Goal: Task Accomplishment & Management: Complete application form

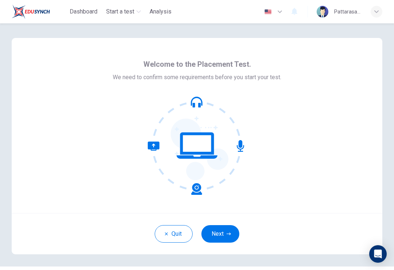
click at [223, 232] on button "Next" at bounding box center [220, 234] width 38 height 18
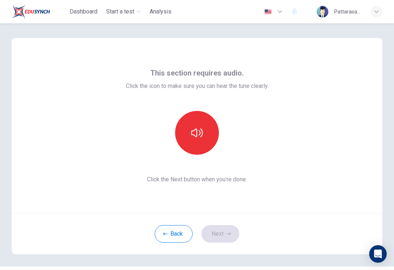
click at [206, 124] on button "button" at bounding box center [197, 133] width 44 height 44
click at [206, 138] on button "button" at bounding box center [197, 133] width 44 height 44
click at [194, 131] on icon "button" at bounding box center [197, 133] width 12 height 12
click at [204, 139] on button "button" at bounding box center [197, 133] width 44 height 44
click at [221, 231] on button "Next" at bounding box center [220, 234] width 38 height 18
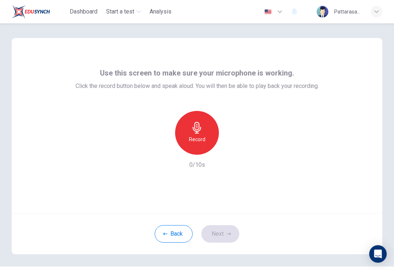
click at [205, 134] on div "Record" at bounding box center [197, 133] width 44 height 44
click at [211, 134] on div "Stop" at bounding box center [197, 133] width 44 height 44
click at [236, 148] on div "button" at bounding box center [231, 149] width 12 height 12
click at [233, 150] on icon "button" at bounding box center [230, 148] width 7 height 7
click at [225, 235] on button "Next" at bounding box center [220, 234] width 38 height 18
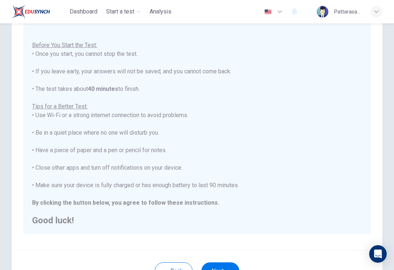
scroll to position [8, 0]
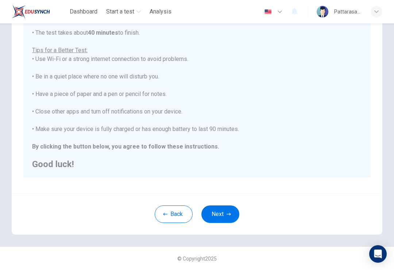
click at [226, 218] on button "Next" at bounding box center [220, 214] width 38 height 18
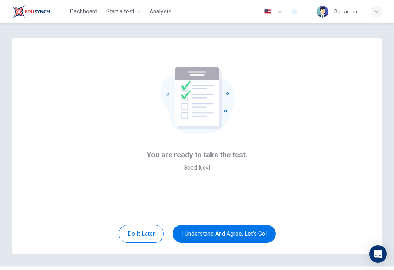
scroll to position [0, 0]
click at [259, 233] on button "I understand and agree. Let’s go!" at bounding box center [224, 234] width 103 height 18
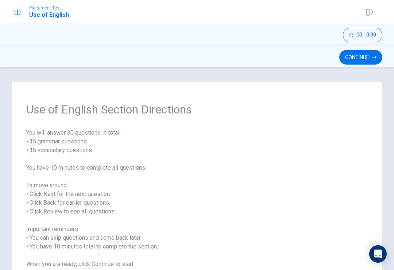
click at [369, 61] on button "Continue" at bounding box center [360, 57] width 43 height 15
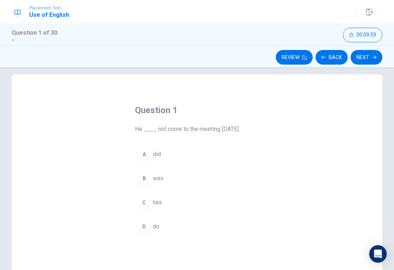
scroll to position [20, 0]
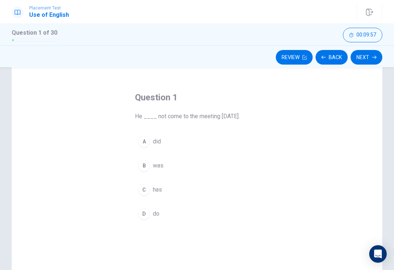
click at [144, 142] on div "A" at bounding box center [144, 142] width 12 height 12
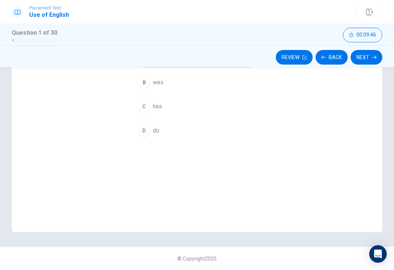
scroll to position [103, 0]
click at [370, 63] on button "Next" at bounding box center [367, 57] width 32 height 15
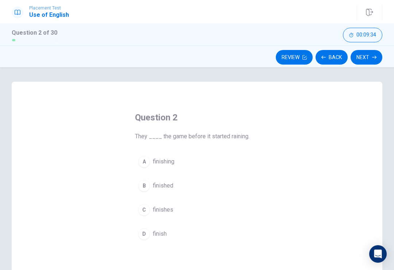
scroll to position [0, 0]
click at [281, 185] on div "Question 2 They ____ the game before it started raining. A finishing B finished…" at bounding box center [197, 209] width 371 height 254
click at [145, 186] on div "B" at bounding box center [144, 186] width 12 height 12
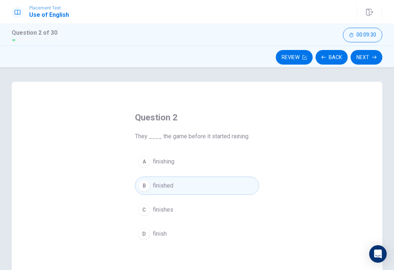
click at [372, 57] on button "Next" at bounding box center [367, 57] width 32 height 15
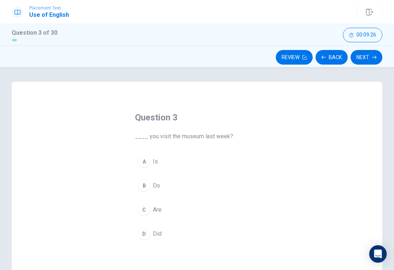
click at [150, 228] on button "D Did" at bounding box center [197, 234] width 124 height 18
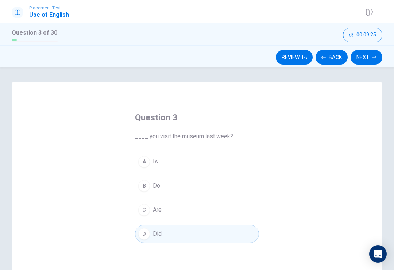
click at [360, 64] on button "Next" at bounding box center [367, 57] width 32 height 15
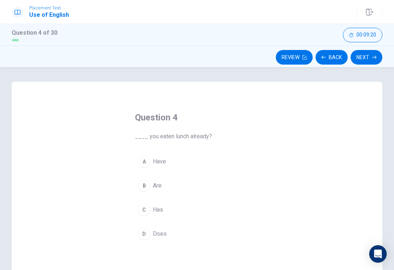
click at [150, 166] on button "A Have" at bounding box center [197, 161] width 124 height 18
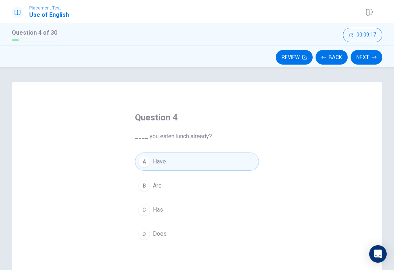
click at [378, 61] on button "Next" at bounding box center [367, 57] width 32 height 15
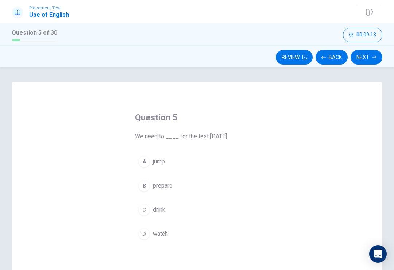
click at [309, 192] on div "Question 5 We need to ____ for the test [DATE]. A jump B prepare C drink D watch" at bounding box center [197, 209] width 371 height 254
click at [241, 190] on button "B prepare" at bounding box center [197, 186] width 124 height 18
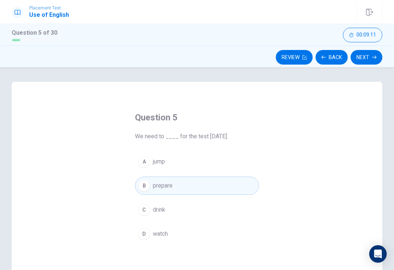
click at [374, 56] on icon "button" at bounding box center [374, 57] width 4 height 4
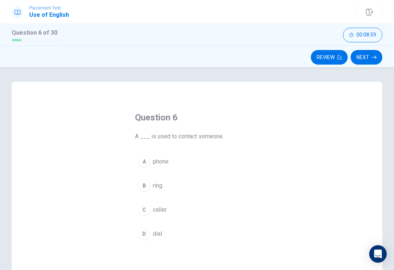
click at [171, 155] on button "A phone" at bounding box center [197, 161] width 124 height 18
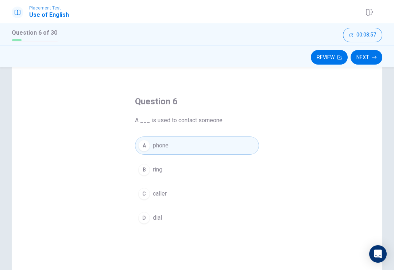
scroll to position [17, 0]
click at [378, 58] on button "Next" at bounding box center [367, 57] width 32 height 15
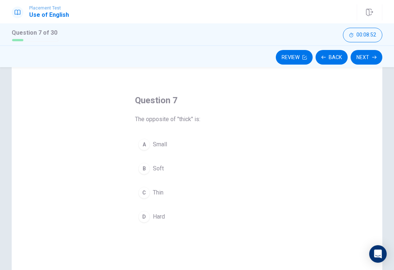
click at [265, 197] on div "Question 7 The opposite of "thick" is: A Small B Soft C Thin D Hard" at bounding box center [196, 160] width 153 height 155
click at [149, 197] on button "C Thin" at bounding box center [197, 193] width 124 height 18
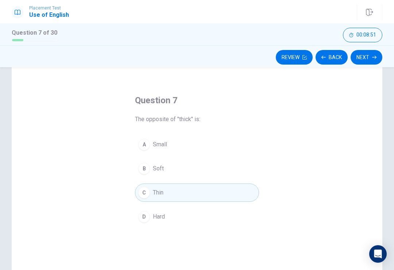
click at [371, 54] on button "Next" at bounding box center [367, 57] width 32 height 15
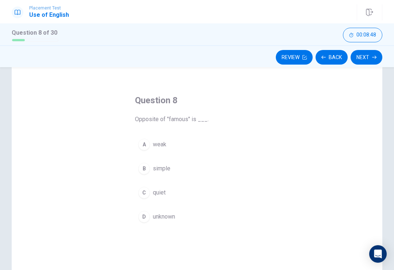
click at [186, 218] on button "D unknown" at bounding box center [197, 217] width 124 height 18
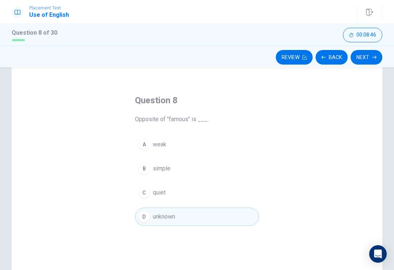
click at [372, 63] on button "Next" at bounding box center [367, 57] width 32 height 15
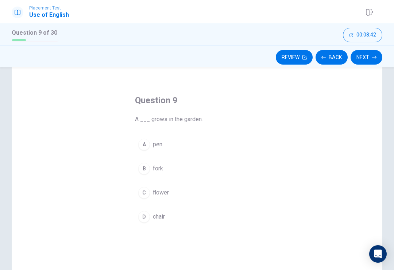
click at [189, 186] on button "C flower" at bounding box center [197, 193] width 124 height 18
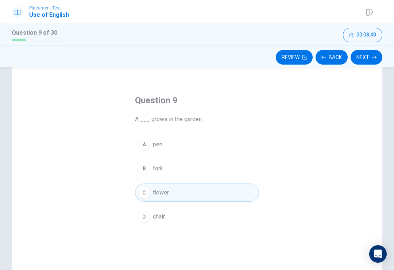
click at [369, 60] on button "Next" at bounding box center [367, 57] width 32 height 15
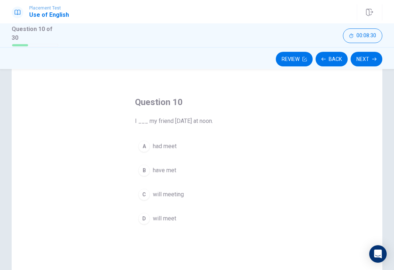
click at [138, 214] on button "D will meet" at bounding box center [197, 218] width 124 height 18
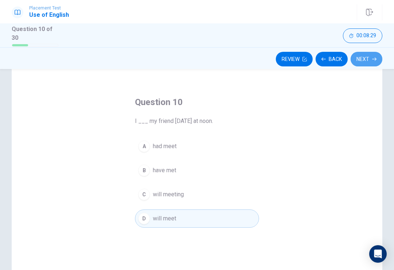
click at [370, 61] on button "Next" at bounding box center [367, 59] width 32 height 15
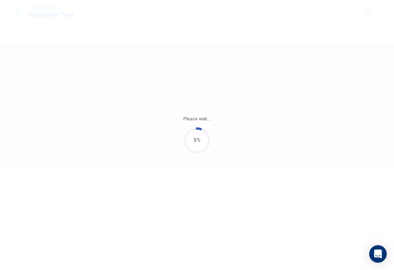
scroll to position [0, 0]
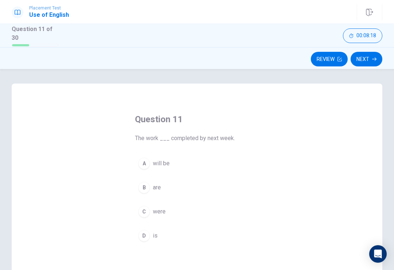
click at [141, 165] on div "A" at bounding box center [144, 164] width 12 height 12
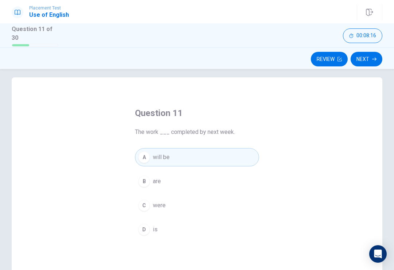
scroll to position [0, 0]
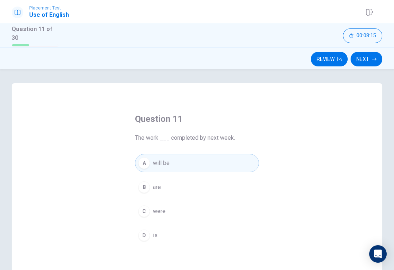
click at [368, 61] on button "Next" at bounding box center [367, 59] width 32 height 15
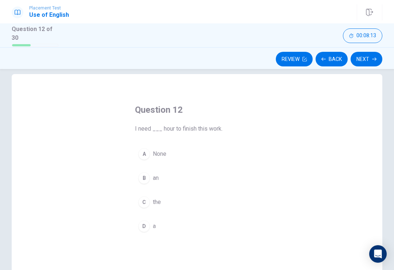
scroll to position [10, 0]
click at [157, 180] on button "B an" at bounding box center [197, 177] width 124 height 18
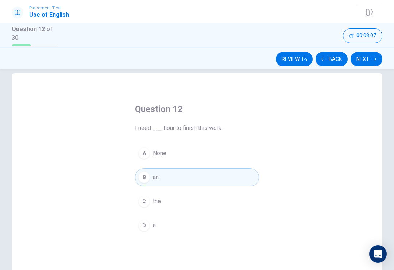
click at [289, 231] on div "Question 12 I need ___ hour to finish this work. A None B an C the D a" at bounding box center [197, 200] width 371 height 254
click at [294, 222] on div "Question 12 I need ___ hour to finish this work. A None B an C the D a" at bounding box center [197, 200] width 371 height 254
click at [167, 216] on button "D a" at bounding box center [197, 225] width 124 height 18
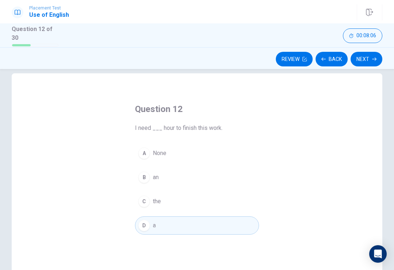
click at [148, 224] on div "D" at bounding box center [144, 226] width 12 height 12
click at [201, 156] on button "A None" at bounding box center [197, 153] width 124 height 18
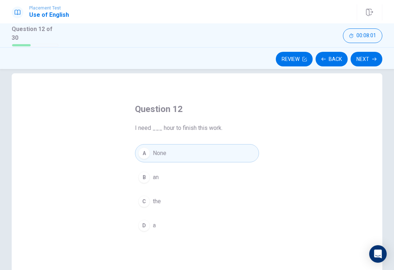
click at [367, 62] on button "Next" at bounding box center [367, 59] width 32 height 15
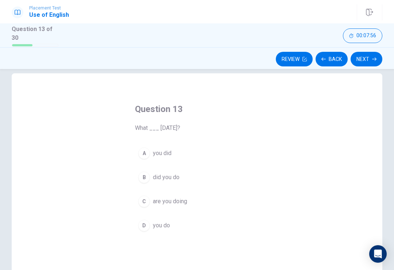
click at [256, 178] on button "B did you do" at bounding box center [197, 177] width 124 height 18
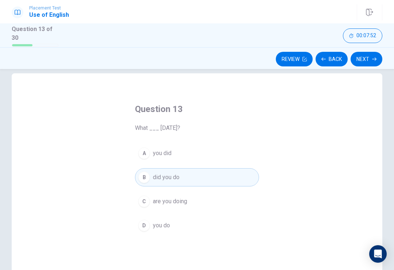
click at [377, 61] on button "Next" at bounding box center [367, 59] width 32 height 15
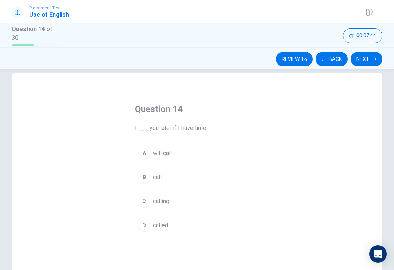
click at [267, 152] on div "Question 14 I ___ you later if I have time. A will call B call C calling D call…" at bounding box center [196, 169] width 153 height 155
click at [166, 155] on span "will call" at bounding box center [162, 153] width 19 height 9
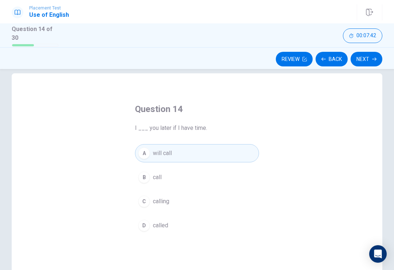
click at [368, 64] on button "Next" at bounding box center [367, 59] width 32 height 15
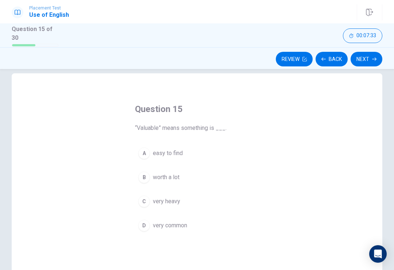
click at [289, 226] on div "Question 15 “Valuable” means something is ___. A easy to find B worth a lot C v…" at bounding box center [197, 200] width 371 height 254
click at [167, 226] on span "very common" at bounding box center [170, 225] width 34 height 9
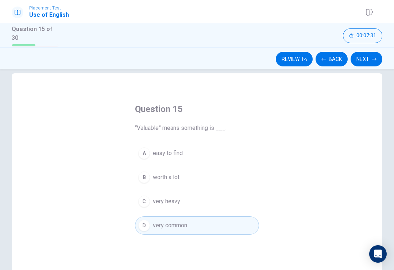
click at [191, 177] on button "B worth a lot" at bounding box center [197, 177] width 124 height 18
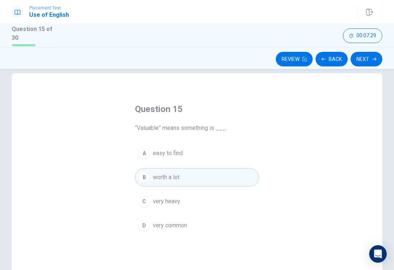
click at [369, 64] on button "Next" at bounding box center [367, 59] width 32 height 15
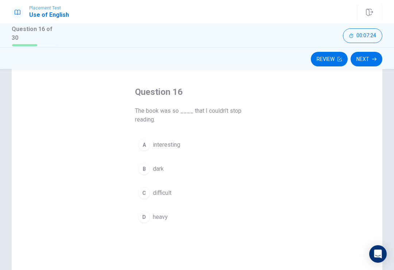
scroll to position [28, 0]
click at [205, 143] on button "A interesting" at bounding box center [197, 144] width 124 height 18
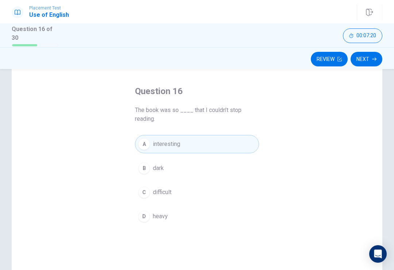
click at [369, 60] on button "Next" at bounding box center [367, 59] width 32 height 15
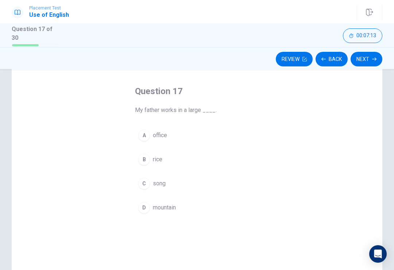
click at [289, 137] on div "Question 17 My father works in a large ____. A office B rice C song D mountain" at bounding box center [197, 182] width 371 height 254
click at [162, 142] on button "A office" at bounding box center [197, 135] width 124 height 18
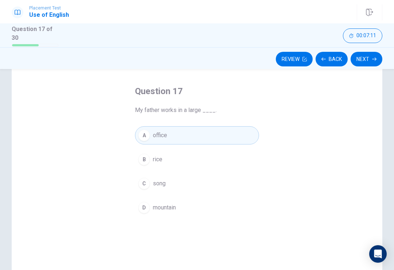
click at [361, 52] on button "Next" at bounding box center [367, 59] width 32 height 15
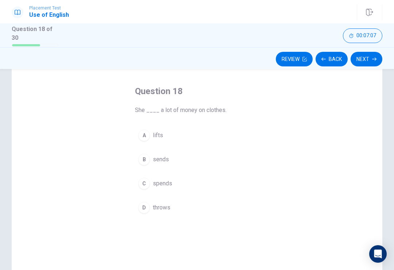
click at [171, 189] on button "C spends" at bounding box center [197, 183] width 124 height 18
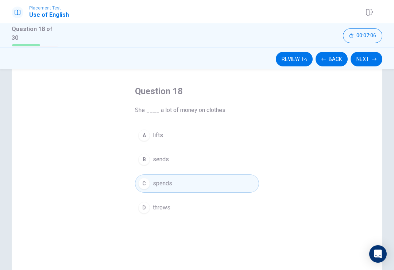
click at [372, 62] on button "Next" at bounding box center [367, 59] width 32 height 15
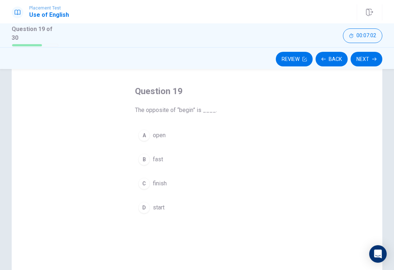
click at [168, 187] on button "C finish" at bounding box center [197, 183] width 124 height 18
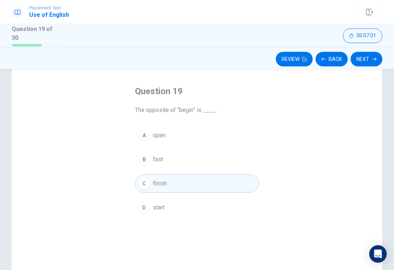
click at [369, 58] on button "Next" at bounding box center [367, 59] width 32 height 15
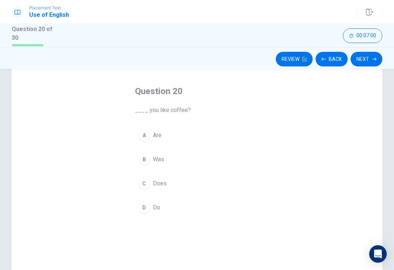
click at [167, 208] on button "D Do" at bounding box center [197, 207] width 124 height 18
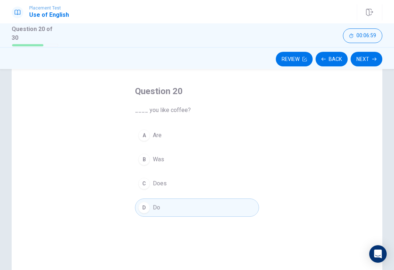
click at [377, 56] on button "Next" at bounding box center [367, 59] width 32 height 15
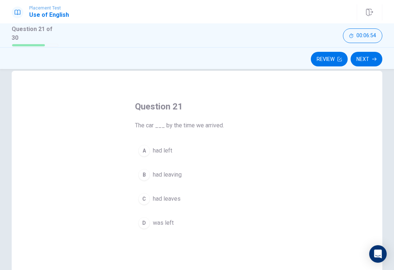
scroll to position [13, 0]
click at [193, 151] on button "A had left" at bounding box center [197, 150] width 124 height 18
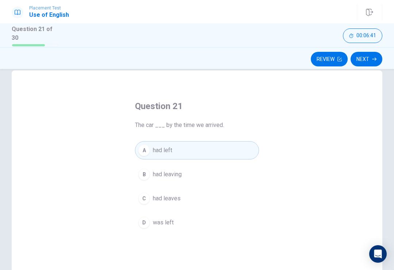
click at [376, 57] on icon "button" at bounding box center [374, 58] width 4 height 3
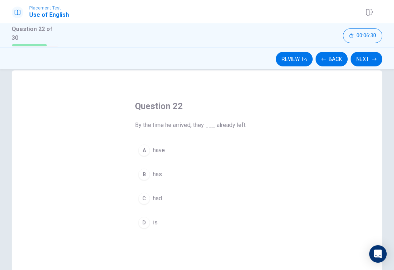
click at [277, 203] on div "Question 22 By the time he arrived, they ___ already left. A have B has C had D…" at bounding box center [197, 197] width 371 height 254
click at [148, 196] on div "C" at bounding box center [144, 199] width 12 height 12
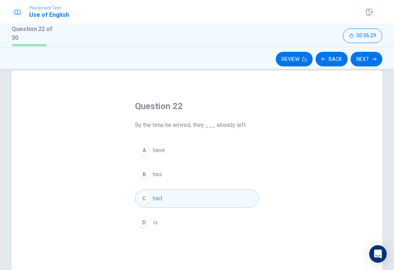
click at [365, 57] on button "Next" at bounding box center [367, 59] width 32 height 15
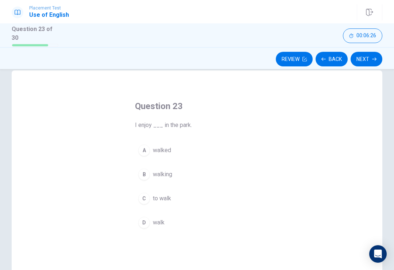
click at [178, 174] on button "B walking" at bounding box center [197, 174] width 124 height 18
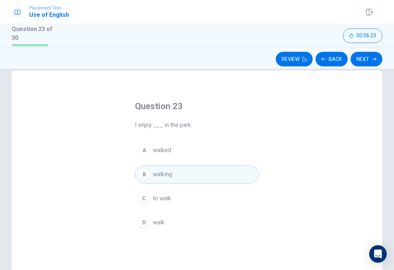
click at [374, 61] on button "Next" at bounding box center [367, 59] width 32 height 15
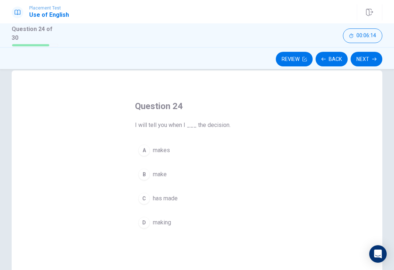
click at [209, 177] on button "B make" at bounding box center [197, 174] width 124 height 18
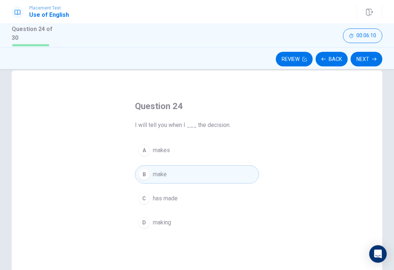
click at [156, 234] on div "Question 24 I will tell you when I ___ the decision. A makes B make C has made …" at bounding box center [196, 166] width 153 height 155
click at [166, 229] on button "D making" at bounding box center [197, 222] width 124 height 18
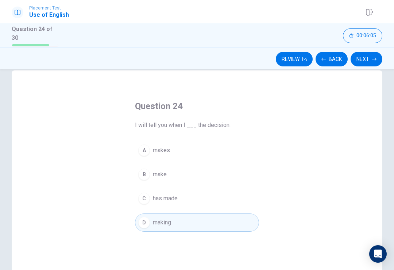
click at [174, 172] on button "B make" at bounding box center [197, 174] width 124 height 18
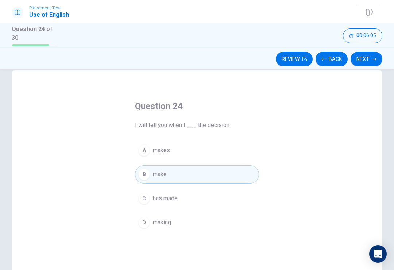
click at [372, 57] on icon "button" at bounding box center [374, 59] width 4 height 4
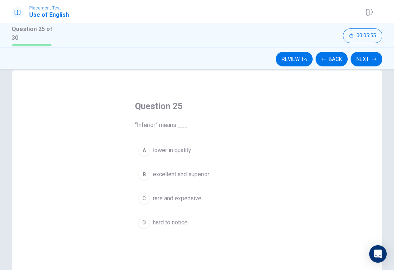
click at [263, 174] on div "Question 25 “Inferior” means ___. A lower in quality B excellent and superior C…" at bounding box center [196, 166] width 153 height 155
click at [195, 173] on span "excellent and superior" at bounding box center [181, 174] width 57 height 9
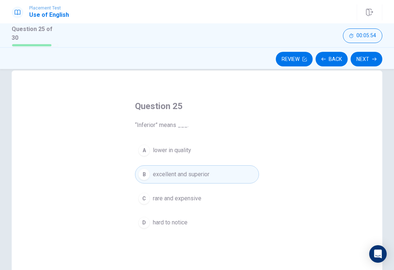
click at [377, 59] on button "Next" at bounding box center [367, 59] width 32 height 15
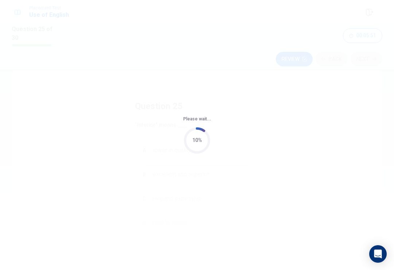
scroll to position [0, 0]
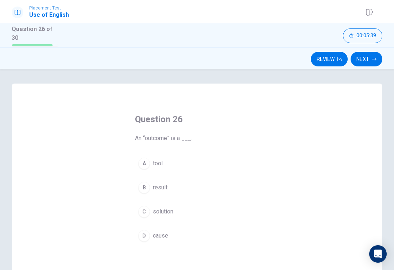
click at [203, 211] on button "C solution" at bounding box center [197, 211] width 124 height 18
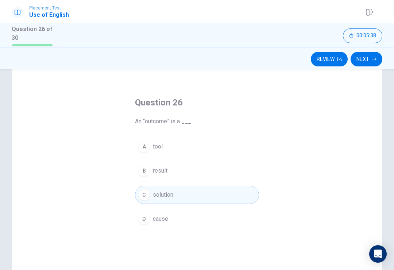
scroll to position [16, 0]
click at [367, 59] on button "Next" at bounding box center [367, 59] width 32 height 15
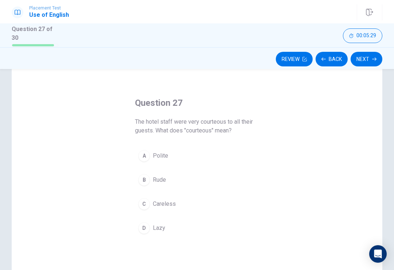
click at [174, 186] on button "B Rude" at bounding box center [197, 180] width 124 height 18
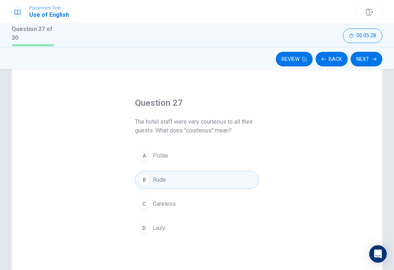
click at [157, 206] on span "Careless" at bounding box center [164, 204] width 23 height 9
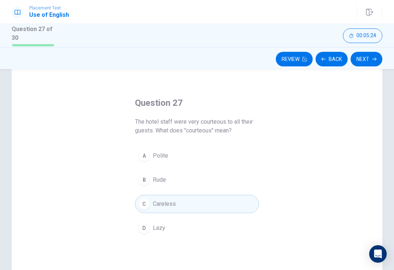
click at [371, 60] on button "Next" at bounding box center [367, 59] width 32 height 15
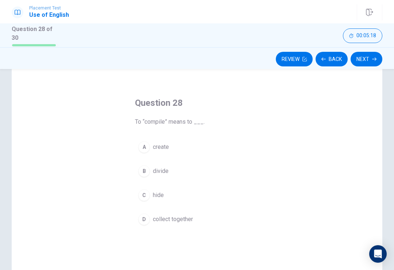
click at [194, 214] on button "D collect together" at bounding box center [197, 219] width 124 height 18
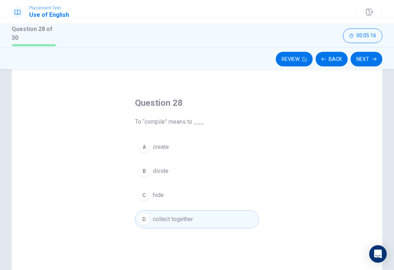
click at [364, 61] on button "Next" at bounding box center [367, 59] width 32 height 15
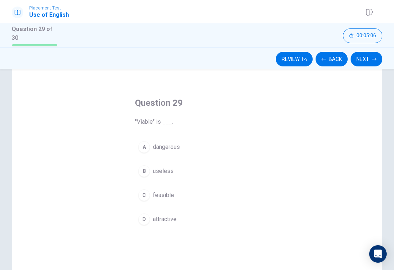
click at [191, 193] on button "C feasible" at bounding box center [197, 195] width 124 height 18
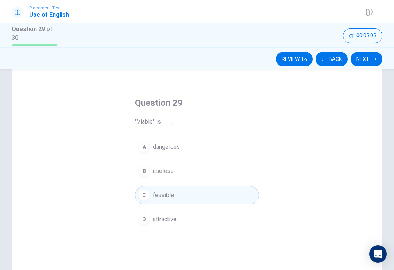
click at [375, 57] on icon "button" at bounding box center [374, 59] width 4 height 4
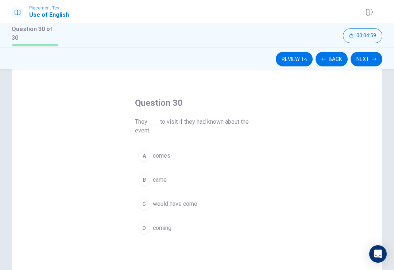
click at [171, 186] on button "B came" at bounding box center [197, 180] width 124 height 18
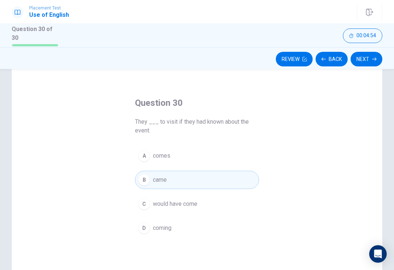
click at [223, 209] on button "C would have come" at bounding box center [197, 204] width 124 height 18
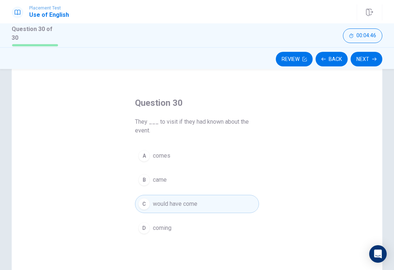
click at [371, 59] on button "Next" at bounding box center [367, 59] width 32 height 15
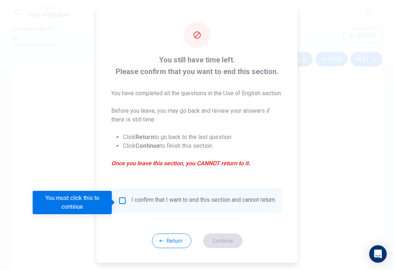
click at [267, 205] on div "I confirm that I want to end this section and cannot return." at bounding box center [203, 200] width 145 height 9
click at [132, 205] on div "I confirm that I want to end this section and cannot return." at bounding box center [203, 200] width 145 height 9
click at [123, 201] on input "You must click this to continue" at bounding box center [122, 200] width 9 height 9
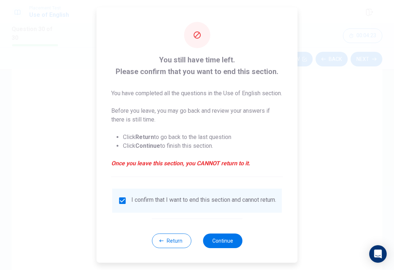
click at [228, 246] on button "Continue" at bounding box center [222, 240] width 39 height 15
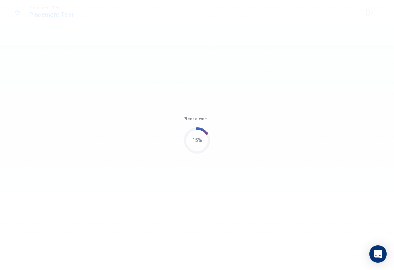
scroll to position [0, 0]
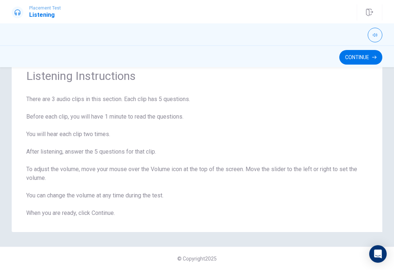
click at [364, 58] on button "Continue" at bounding box center [360, 57] width 43 height 15
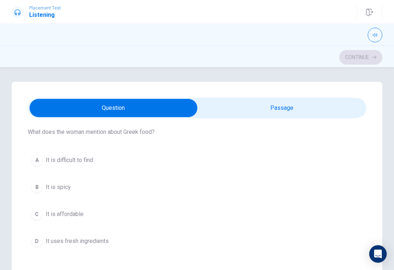
type input "14"
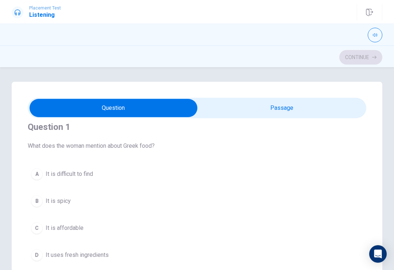
click at [326, 103] on input "checkbox" at bounding box center [114, 108] width 508 height 18
checkbox input "true"
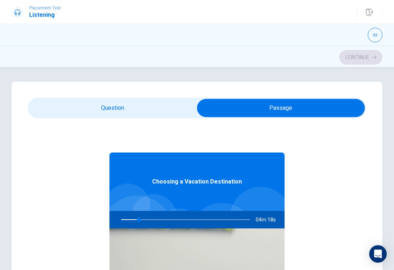
scroll to position [0, 0]
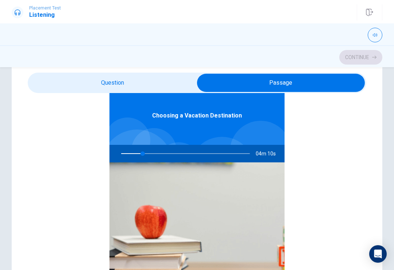
type input "17"
click at [46, 84] on input "checkbox" at bounding box center [281, 83] width 508 height 18
checkbox input "false"
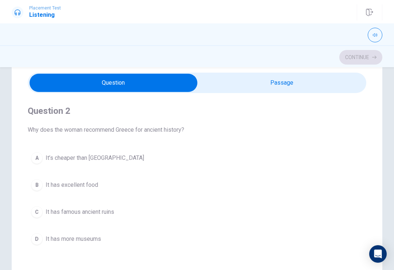
scroll to position [167, 0]
click at [152, 210] on button "C It has famous ancient ruins" at bounding box center [197, 210] width 339 height 18
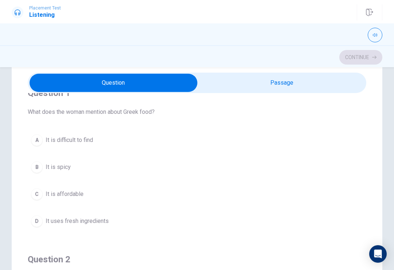
scroll to position [15, 0]
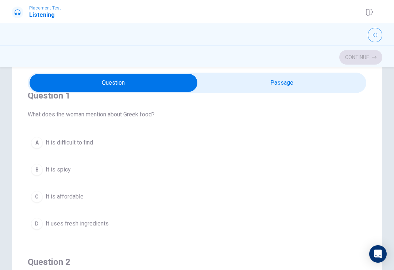
click at [144, 228] on button "D It uses fresh ingredients" at bounding box center [197, 224] width 339 height 18
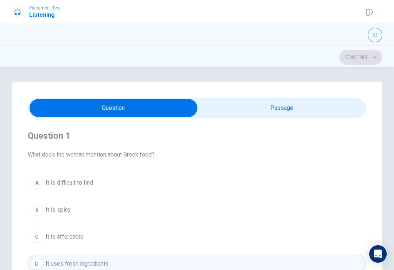
scroll to position [0, 0]
type input "52"
click at [333, 116] on input "checkbox" at bounding box center [114, 108] width 508 height 18
checkbox input "true"
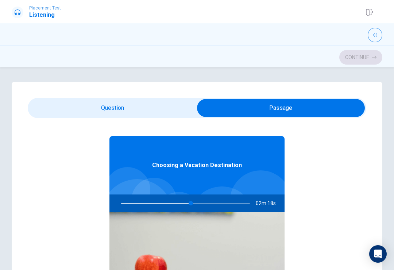
scroll to position [19, 0]
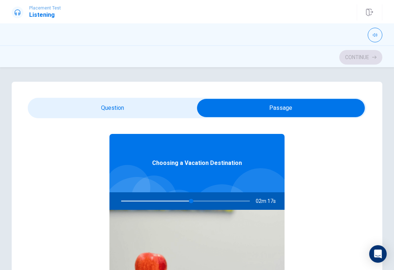
type input "55"
click at [161, 111] on input "checkbox" at bounding box center [281, 108] width 508 height 18
checkbox input "false"
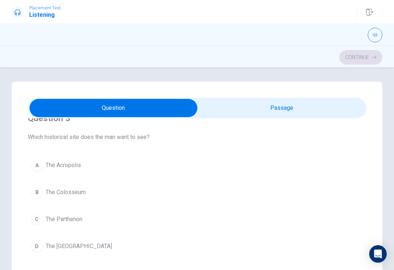
scroll to position [350, 0]
click at [277, 211] on button "C The Parthenon" at bounding box center [197, 220] width 339 height 18
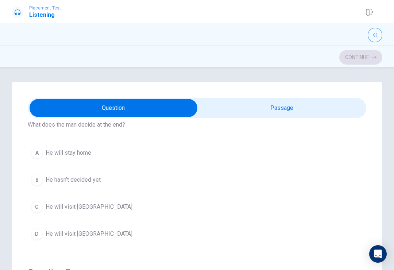
scroll to position [529, 0]
click at [291, 169] on div "A He will stay home B He hasn’t decided yet C He will visit [GEOGRAPHIC_DATA] D…" at bounding box center [197, 192] width 339 height 99
click at [98, 177] on span "He hasn’t decided yet" at bounding box center [73, 179] width 55 height 9
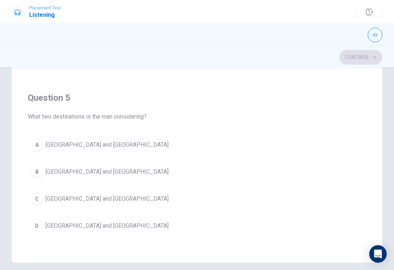
scroll to position [112, 0]
click at [106, 232] on button "D [GEOGRAPHIC_DATA] and [GEOGRAPHIC_DATA]" at bounding box center [197, 226] width 339 height 18
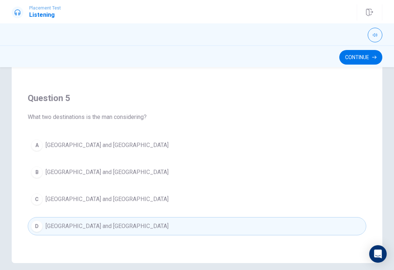
click at [363, 53] on button "Continue" at bounding box center [360, 57] width 43 height 15
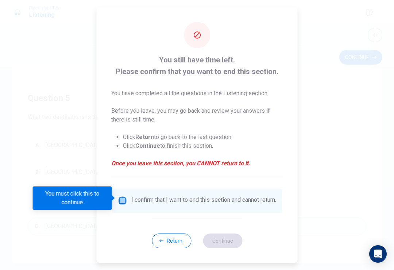
click at [120, 196] on input "You must click this to continue" at bounding box center [122, 200] width 9 height 9
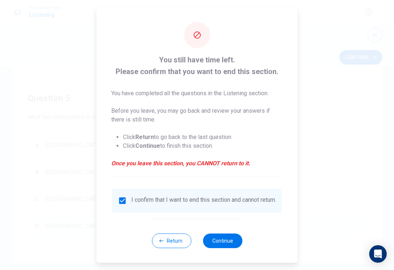
click at [226, 240] on button "Continue" at bounding box center [222, 240] width 39 height 15
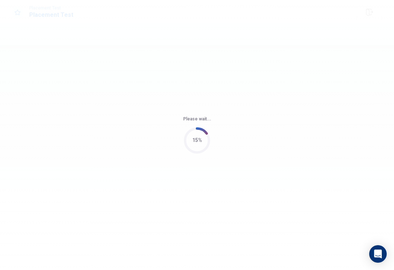
scroll to position [0, 0]
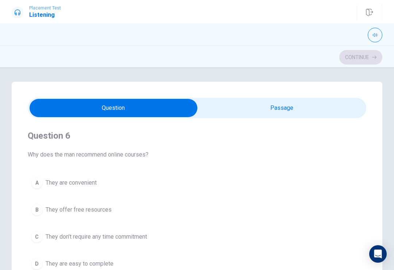
type input "1"
click at [303, 107] on input "checkbox" at bounding box center [114, 108] width 508 height 18
checkbox input "true"
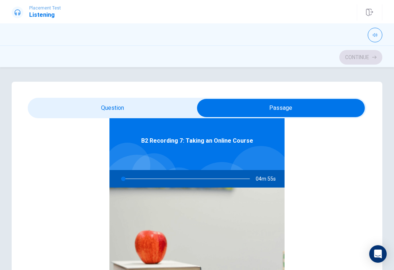
type input "2"
click at [149, 107] on input "checkbox" at bounding box center [281, 108] width 508 height 18
checkbox input "false"
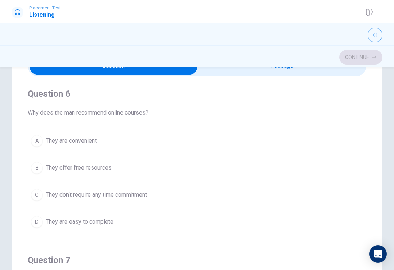
click at [238, 135] on button "A They are convenient" at bounding box center [197, 141] width 339 height 18
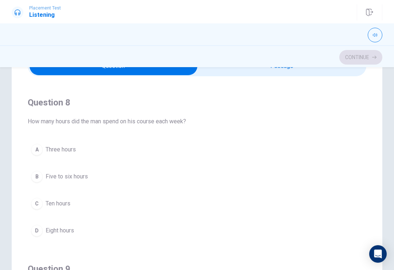
scroll to position [323, 0]
click at [189, 176] on button "B Five to six hours" at bounding box center [197, 177] width 339 height 18
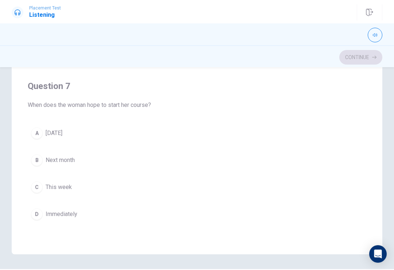
scroll to position [94, 0]
click at [179, 157] on button "B Next month" at bounding box center [197, 161] width 339 height 18
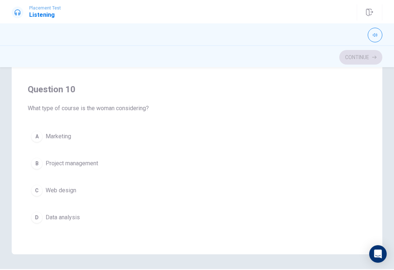
scroll to position [591, 0]
click at [190, 215] on button "D Data analysis" at bounding box center [197, 217] width 339 height 18
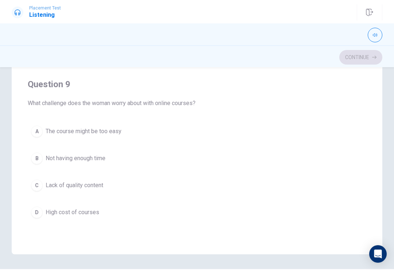
scroll to position [429, 0]
click at [259, 158] on button "B Not having enough time" at bounding box center [197, 159] width 339 height 18
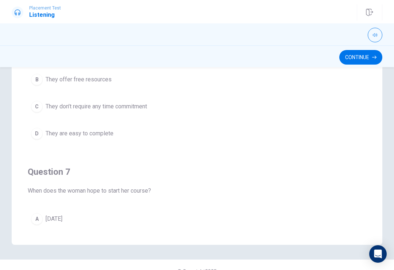
scroll to position [-1, 0]
click at [368, 59] on button "Continue" at bounding box center [360, 57] width 43 height 15
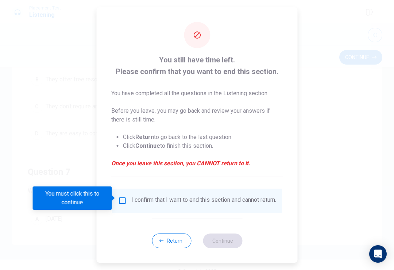
click at [121, 205] on div "I confirm that I want to end this section and cannot return." at bounding box center [197, 200] width 158 height 9
click at [123, 197] on input "You must click this to continue" at bounding box center [122, 200] width 9 height 9
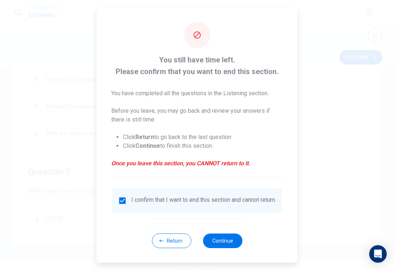
click at [231, 245] on button "Continue" at bounding box center [222, 240] width 39 height 15
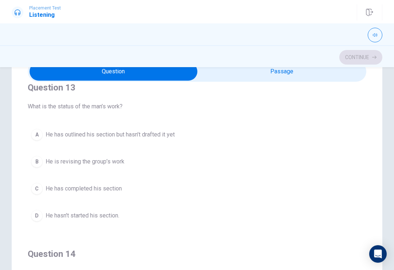
scroll to position [345, 0]
click at [228, 159] on button "B He is revising the group’s work" at bounding box center [197, 161] width 339 height 18
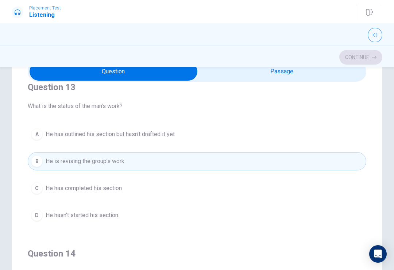
click at [258, 130] on button "A He has outlined his section but hasn’t drafted it yet" at bounding box center [197, 134] width 339 height 18
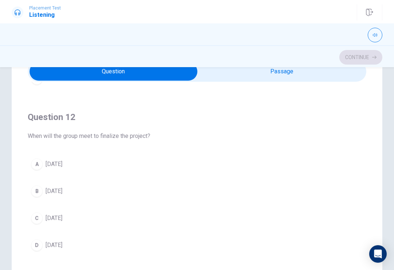
scroll to position [161, 0]
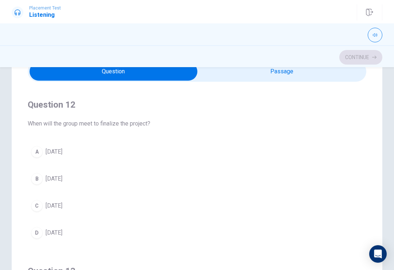
click at [226, 181] on button "B [DATE]" at bounding box center [197, 179] width 339 height 18
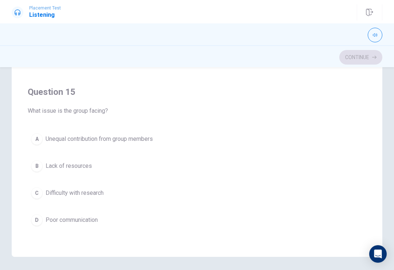
scroll to position [591, 0]
click at [252, 142] on button "A Unequal contribution from group members" at bounding box center [197, 139] width 339 height 18
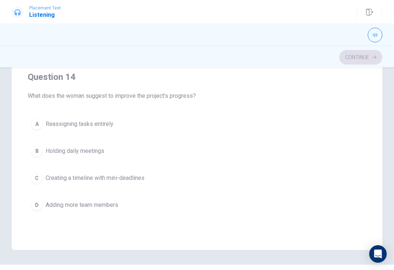
scroll to position [431, 0]
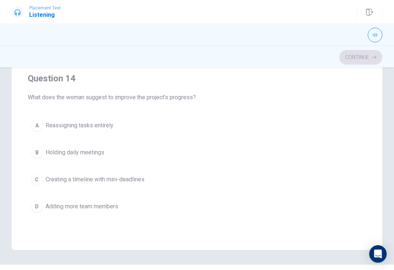
click at [246, 181] on button "C Creating a timeline with mini-deadlines" at bounding box center [197, 179] width 339 height 18
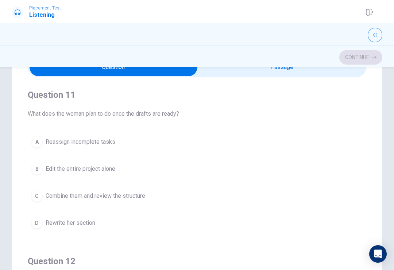
scroll to position [41, 0]
click at [248, 198] on button "C Combine them and review the structure" at bounding box center [197, 195] width 339 height 18
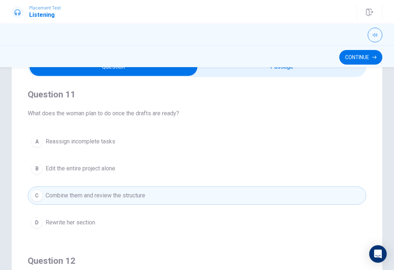
click at [354, 57] on button "Continue" at bounding box center [360, 57] width 43 height 15
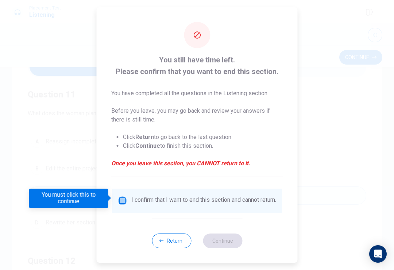
click at [124, 197] on input "You must click this to continue" at bounding box center [122, 200] width 9 height 9
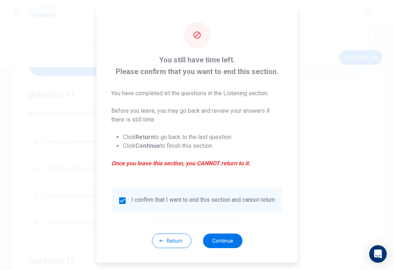
click at [227, 242] on button "Continue" at bounding box center [222, 240] width 39 height 15
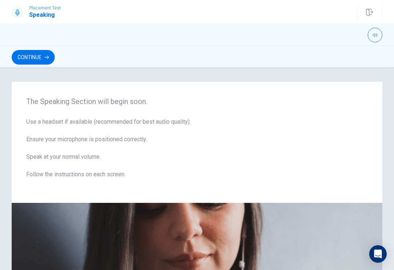
scroll to position [0, 0]
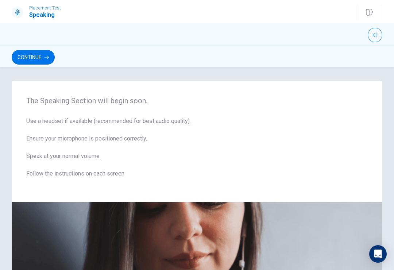
click at [39, 54] on button "Continue" at bounding box center [33, 57] width 43 height 15
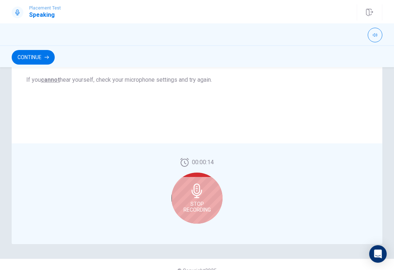
scroll to position [152, 0]
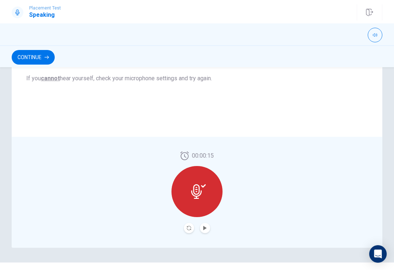
click at [204, 188] on icon at bounding box center [198, 191] width 15 height 15
click at [206, 186] on div at bounding box center [196, 191] width 51 height 51
click at [205, 230] on button "Play Audio" at bounding box center [205, 228] width 10 height 10
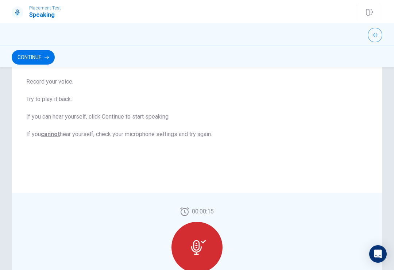
scroll to position [126, 0]
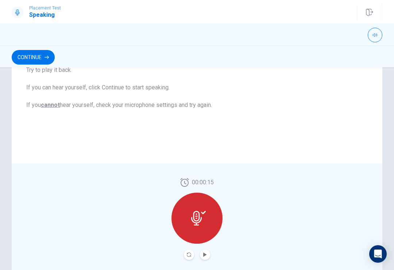
click at [202, 227] on div at bounding box center [196, 218] width 51 height 51
click at [190, 255] on icon "Record Again" at bounding box center [189, 254] width 4 height 4
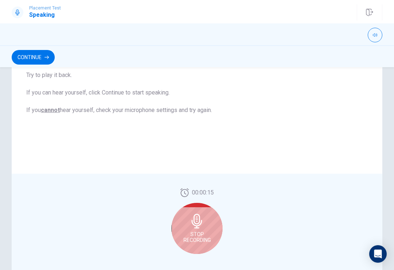
click at [206, 229] on div "Stop Recording" at bounding box center [196, 228] width 51 height 51
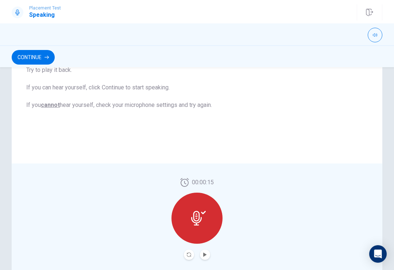
click at [188, 256] on icon "Record Again" at bounding box center [189, 254] width 4 height 4
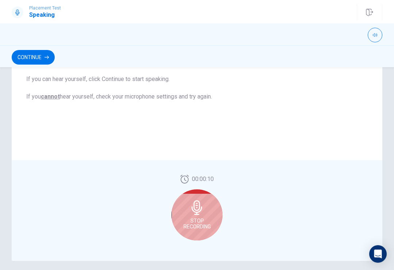
scroll to position [138, 0]
click at [201, 216] on icon at bounding box center [197, 208] width 15 height 15
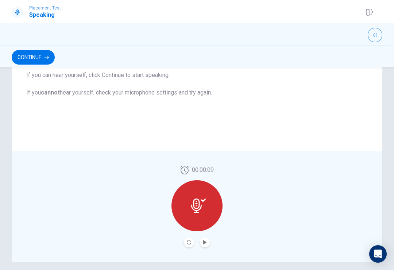
click at [203, 242] on icon "Play Audio" at bounding box center [205, 242] width 4 height 4
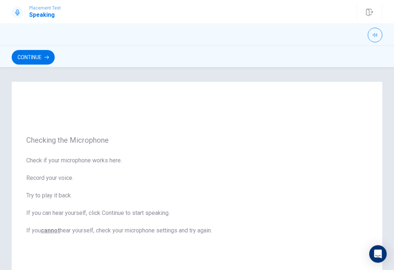
scroll to position [0, 0]
click at [40, 54] on button "Continue" at bounding box center [33, 57] width 43 height 15
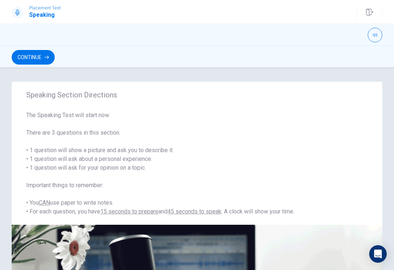
click at [40, 57] on button "Continue" at bounding box center [33, 57] width 43 height 15
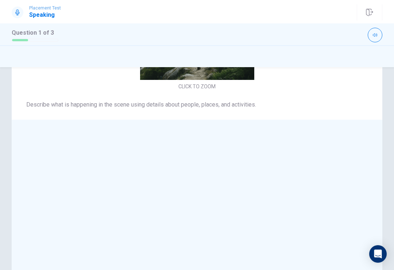
scroll to position [-24, 0]
click at [205, 76] on img at bounding box center [197, 23] width 155 height 114
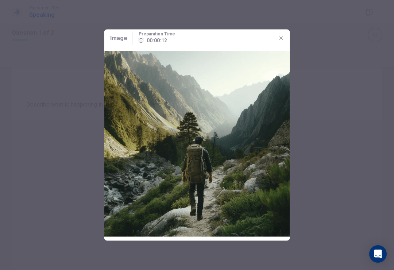
click at [283, 40] on icon "button" at bounding box center [281, 38] width 6 height 6
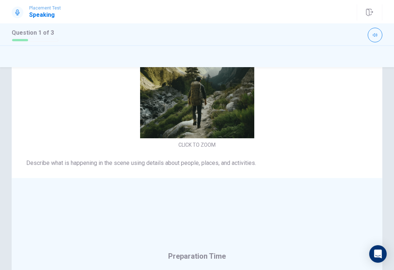
scroll to position [39, 0]
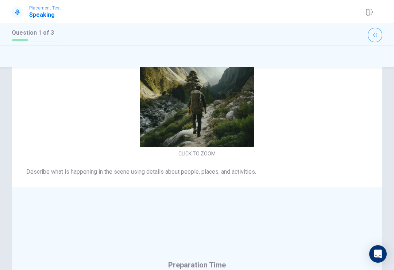
click at [230, 147] on img at bounding box center [197, 90] width 155 height 114
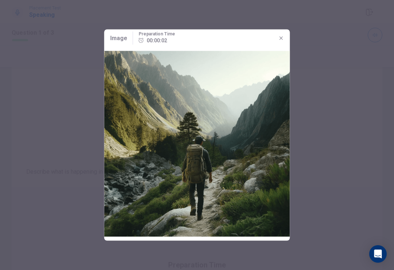
click at [280, 38] on icon "button" at bounding box center [281, 38] width 6 height 6
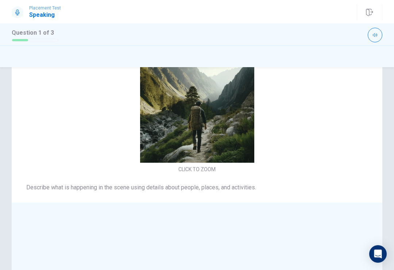
scroll to position [22, 0]
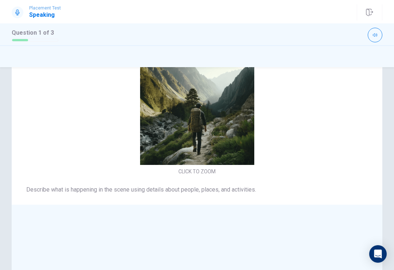
click at [350, 152] on div "CLICK TO ZOOM" at bounding box center [197, 114] width 371 height 126
click at [237, 161] on img at bounding box center [197, 108] width 155 height 114
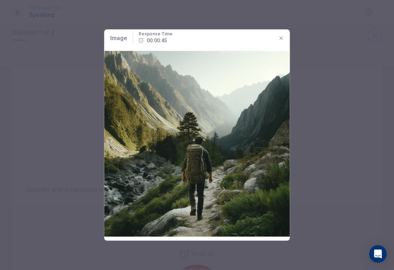
click at [279, 38] on icon "button" at bounding box center [281, 38] width 6 height 6
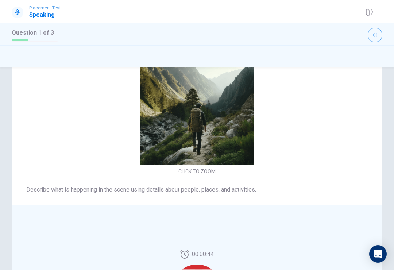
click at [223, 134] on img at bounding box center [197, 108] width 155 height 114
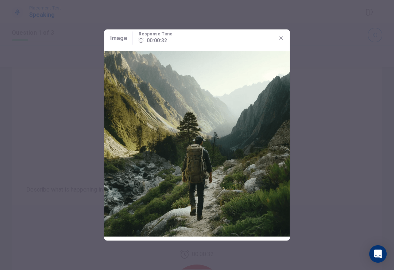
click at [278, 37] on button "button" at bounding box center [281, 38] width 12 height 12
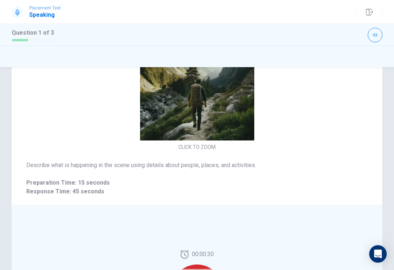
scroll to position [24, 0]
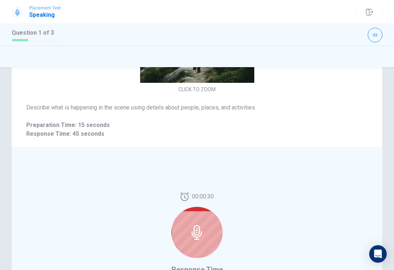
click at [188, 235] on div at bounding box center [196, 232] width 51 height 51
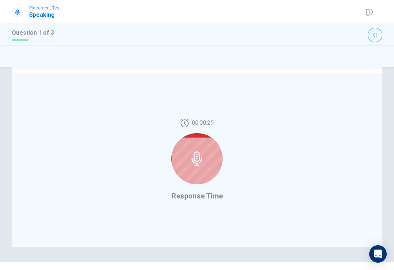
scroll to position [154, 0]
click at [210, 154] on div at bounding box center [196, 157] width 51 height 51
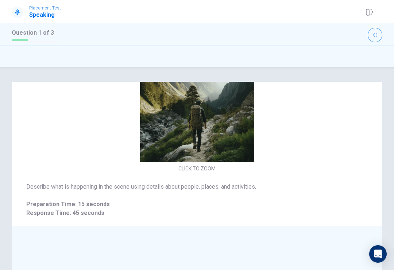
scroll to position [-7, 0]
click at [271, 150] on img at bounding box center [197, 105] width 155 height 114
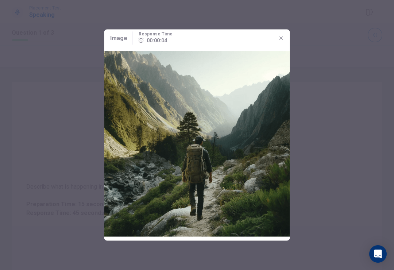
click at [279, 39] on icon "button" at bounding box center [281, 38] width 6 height 6
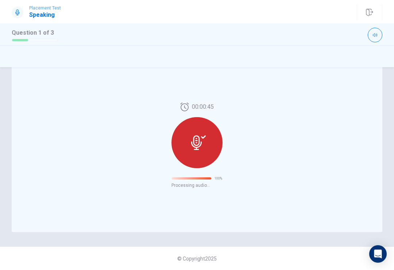
scroll to position [168, 0]
click at [199, 143] on icon at bounding box center [196, 142] width 11 height 15
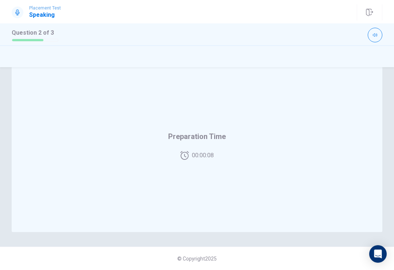
click at [376, 36] on icon "button" at bounding box center [375, 35] width 4 height 3
click at [377, 35] on button "button" at bounding box center [375, 35] width 15 height 15
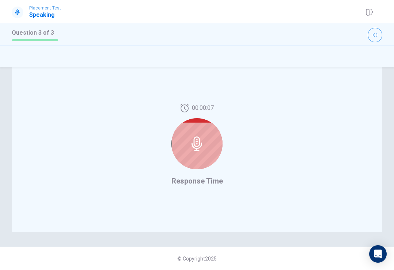
scroll to position [181, 0]
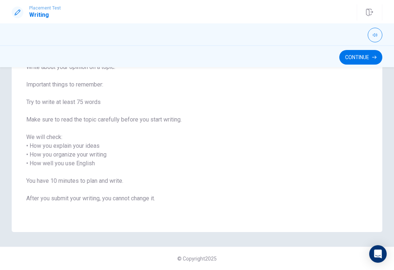
click at [372, 59] on button "Continue" at bounding box center [360, 57] width 43 height 15
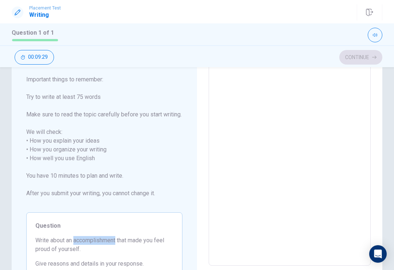
scroll to position [57, 0]
click at [176, 146] on span "Write about your opinion on a topic. Important things to remember: Try to write…" at bounding box center [104, 131] width 156 height 149
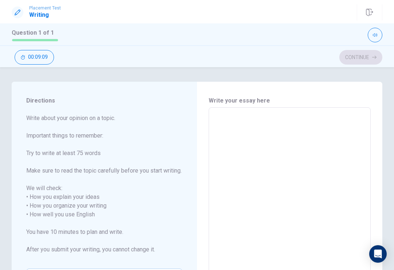
scroll to position [0, 0]
click at [321, 114] on textarea at bounding box center [290, 214] width 152 height 202
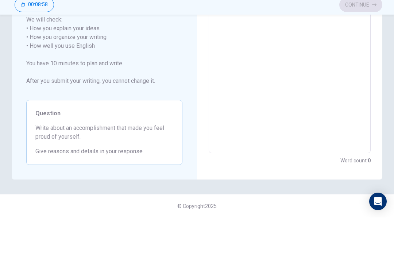
scroll to position [125, 0]
type textarea "I"
type textarea "x"
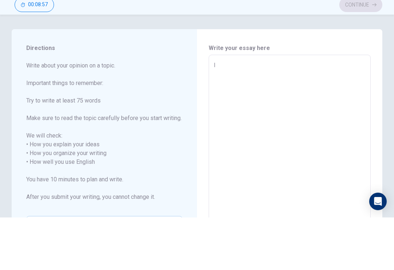
type textarea "I"
type textarea "x"
type textarea "I t"
type textarea "x"
type textarea "I th"
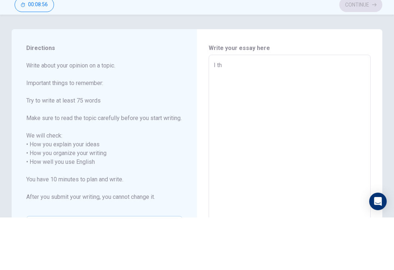
type textarea "x"
type textarea "I thi"
type textarea "x"
type textarea "I thin"
type textarea "x"
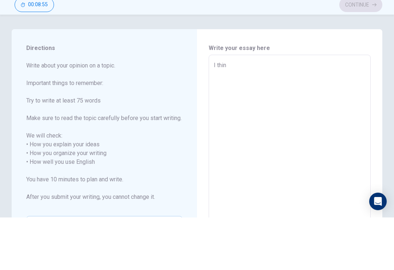
type textarea "I think"
type textarea "x"
type textarea "I think"
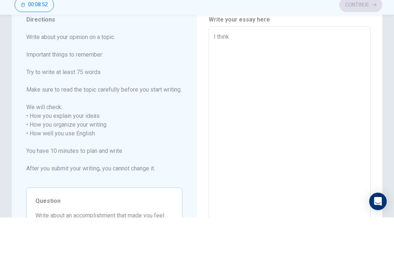
scroll to position [12, 0]
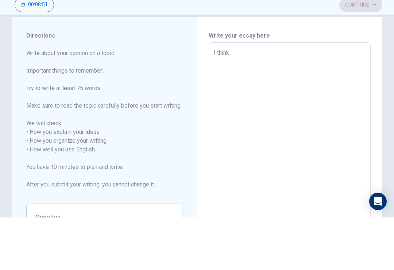
type textarea "x"
type textarea "I think I"
type textarea "x"
type textarea "I think I"
type textarea "x"
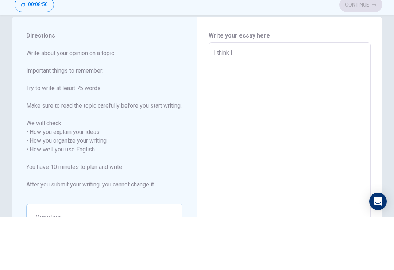
type textarea "I think I d"
type textarea "x"
type textarea "I think I do"
type textarea "x"
type textarea "I think I don"
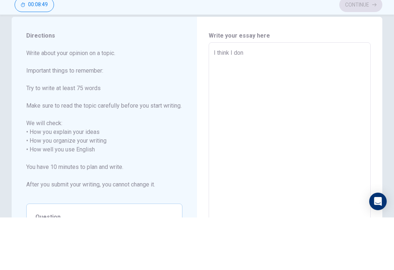
type textarea "x"
type textarea "I think I don'"
type textarea "x"
type textarea "I think I don't"
type textarea "x"
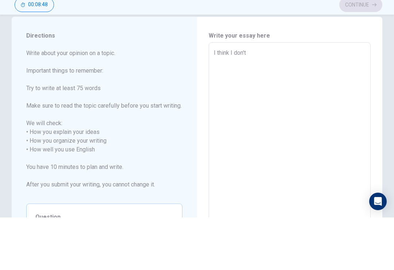
type textarea "I think I don't"
type textarea "x"
type textarea "I think I don't h"
type textarea "x"
type textarea "I think I don't ha"
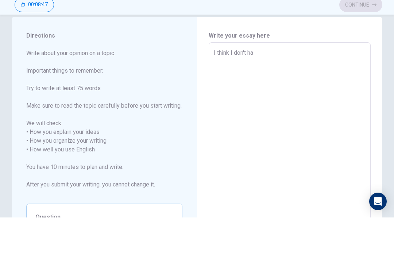
type textarea "x"
type textarea "I think I don't hav"
type textarea "x"
type textarea "I think I don't have"
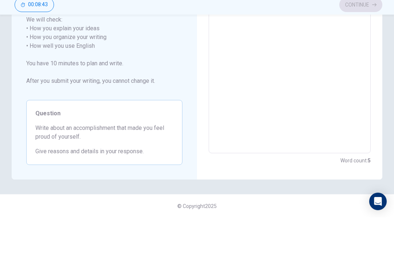
scroll to position [125, 0]
type textarea "x"
type textarea "I think I don't have"
type textarea "x"
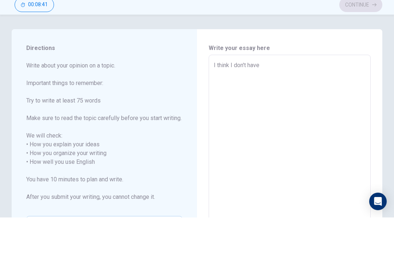
type textarea "I think I don't have a"
type textarea "x"
type textarea "I think I don't have ac"
type textarea "x"
type textarea "I think I don't have acc"
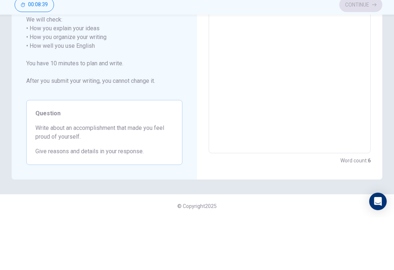
type textarea "x"
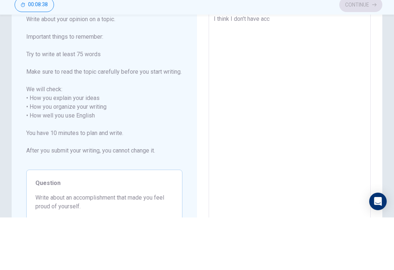
type textarea "I think I don't have acco"
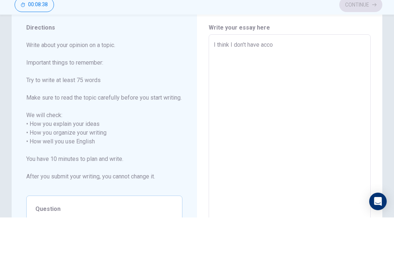
type textarea "x"
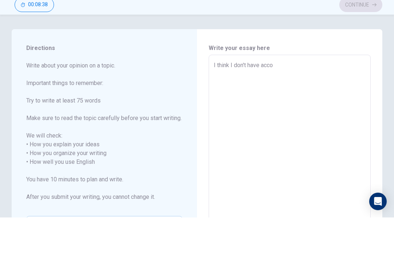
type textarea "I think I don't have accom"
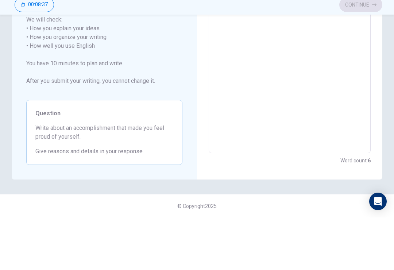
type textarea "x"
type textarea "I think I don't have accomp"
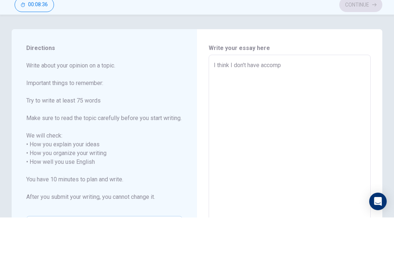
type textarea "x"
type textarea "I think I don't have accompl"
type textarea "x"
type textarea "I think I don't have accompli"
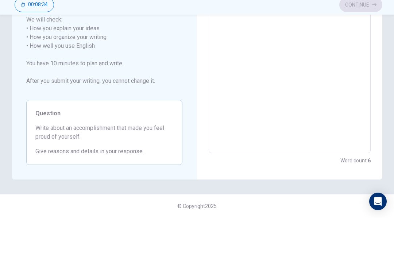
type textarea "x"
type textarea "I think I don't have accomplis"
type textarea "x"
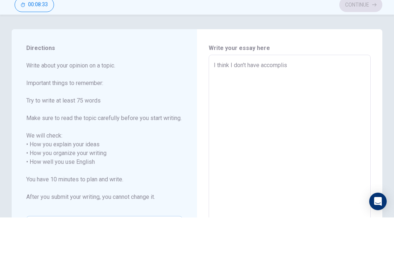
type textarea "I think I don't have accomplish"
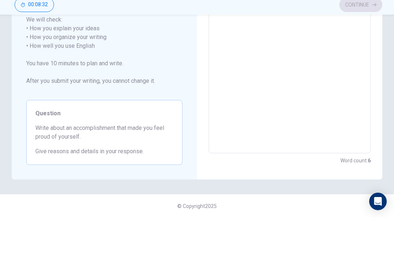
type textarea "x"
type textarea "I think I don't have accomplishm"
type textarea "x"
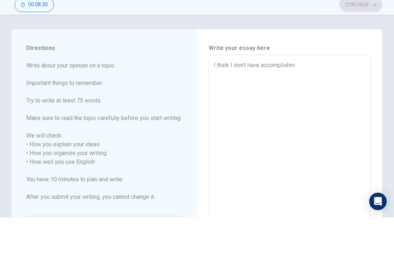
type textarea "I think I don't have accomplishme"
type textarea "x"
type textarea "I think I don't have accomplishmen"
type textarea "x"
type textarea "I think I don't have accomplishment"
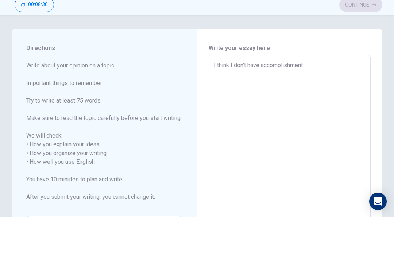
type textarea "x"
type textarea "I think I don't have accomplishment"
type textarea "x"
type textarea "I think I don't have accomplishment t"
type textarea "x"
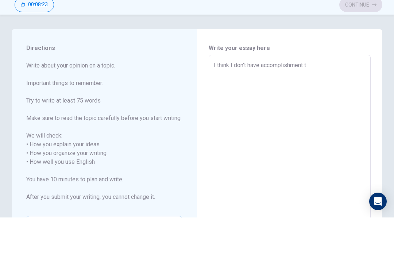
type textarea "I think I don't have accomplishment th"
type textarea "x"
type textarea "I think I don't have accomplishment tha"
type textarea "x"
type textarea "I think I don't have accomplishment that"
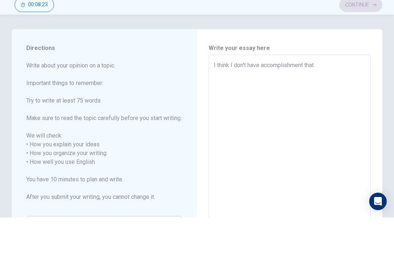
type textarea "x"
type textarea "I think I don't have accomplishment that"
type textarea "x"
type textarea "I think I don't have accomplishment that I"
type textarea "x"
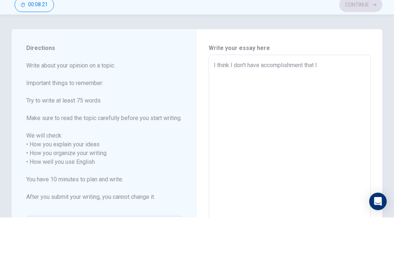
type textarea "I think I don't have accomplishment that I"
type textarea "x"
type textarea "I think I don't have accomplishment that I p"
type textarea "x"
type textarea "I think I don't have accomplishment that I pr"
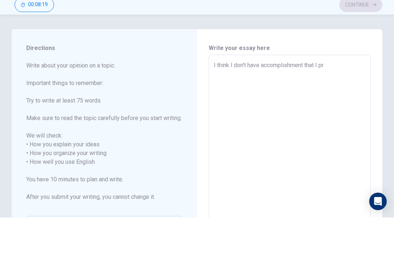
type textarea "x"
type textarea "I think I don't have accomplishment that I pro"
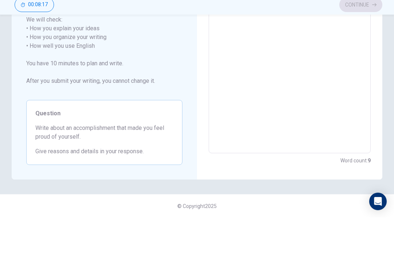
scroll to position [153, 0]
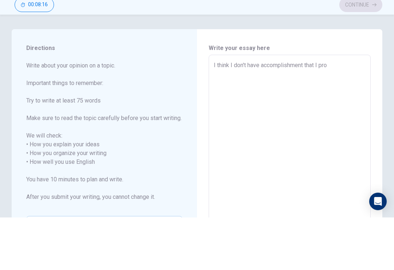
type textarea "x"
type textarea "I think I don't have accomplishment that I prou"
type textarea "x"
type textarea "I think I don't have accomplishment that I proud"
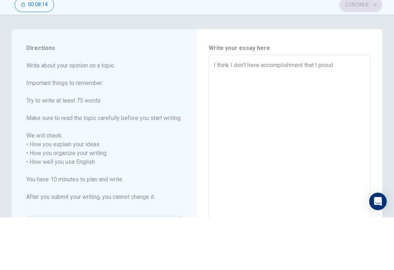
type textarea "x"
type textarea "I think I don't have accomplishment that I proud"
type textarea "x"
type textarea "I think I don't have accomplishment that I proud a"
type textarea "x"
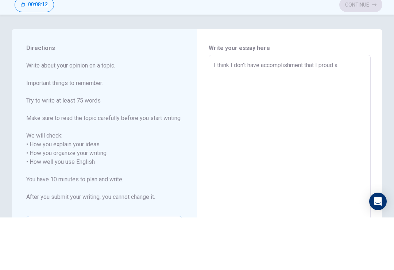
type textarea "I think I don't have accomplishment that I proud at"
type textarea "x"
type textarea "I think I don't have accomplishment that I proud at"
type textarea "x"
type textarea "I think I don't have accomplishment that I proud at m"
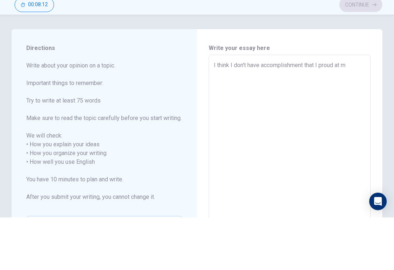
type textarea "x"
type textarea "I think I don't have accomplishment that I proud at my"
type textarea "x"
type textarea "I think I don't have accomplishment that I proud at my"
type textarea "x"
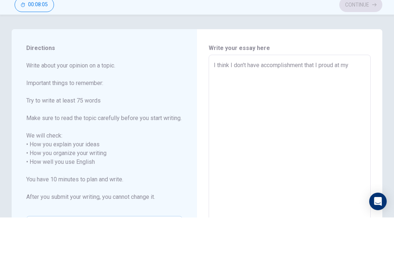
type textarea "I think I don't have accomplishment that I proud at my s"
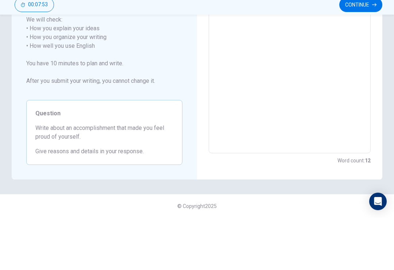
scroll to position [125, 0]
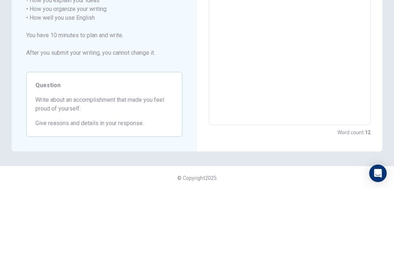
type textarea "x"
type textarea "I think I don't have accomplishment that I proud at my s"
click at [96, 176] on span "Write about an accomplishment that made you feel proud of yourself." at bounding box center [104, 185] width 138 height 18
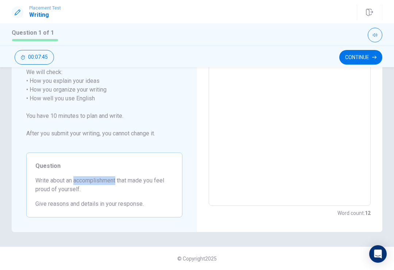
click at [155, 154] on div "Question Write about an accomplishment that made you feel proud of yourself. Gi…" at bounding box center [104, 184] width 156 height 65
click at [169, 121] on span "Write about your opinion on a topic. Important things to remember: Try to write…" at bounding box center [104, 72] width 156 height 149
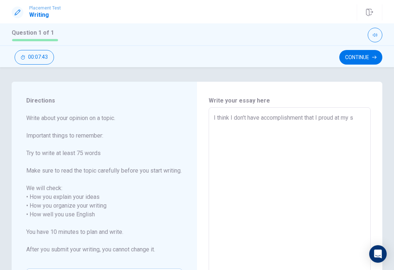
scroll to position [0, 0]
click at [361, 119] on textarea "I think I don't have accomplishment that I proud at my s" at bounding box center [290, 214] width 152 height 202
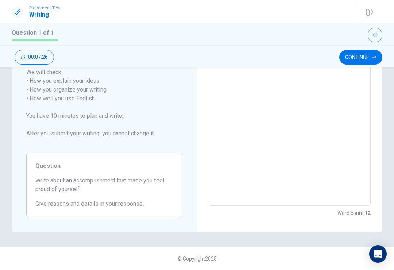
scroll to position [125, 0]
click at [111, 212] on div "Question Write about an accomplishment that made you feel proud of yourself. Gi…" at bounding box center [104, 184] width 156 height 65
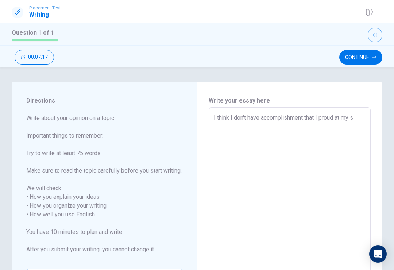
scroll to position [0, 0]
click at [362, 118] on textarea "I think I don't have accomplishment that I proud at my s" at bounding box center [290, 214] width 152 height 202
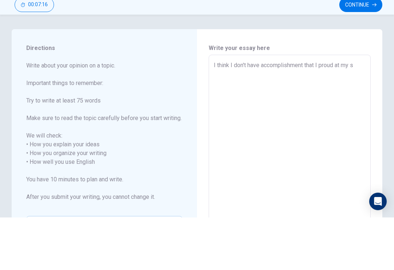
type textarea "x"
type textarea "I think I don't have accomplishment that I proud at my"
type textarea "x"
type textarea "I think I don't have accomplishment that I proud at my"
type textarea "x"
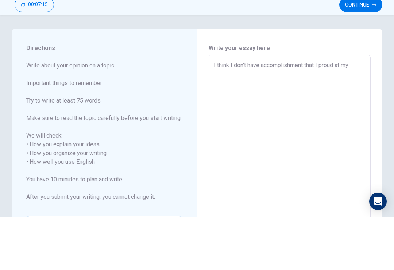
type textarea "I think I don't have accomplishment that I proud at m"
type textarea "x"
type textarea "I think I don't have accomplishment that I proud at"
type textarea "x"
type textarea "I think I don't have accomplishment that I proud at"
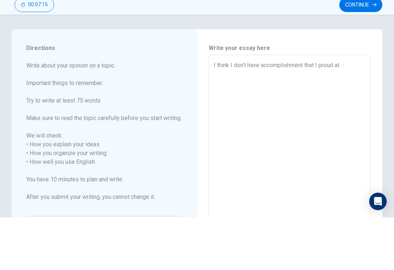
type textarea "x"
type textarea "I think I don't have accomplishment that I proud a"
type textarea "x"
type textarea "I think I don't have accomplishment that I proud"
type textarea "x"
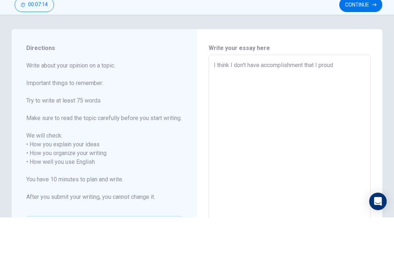
type textarea "I think I don't have accomplishment that I proud"
type textarea "x"
type textarea "I think I don't have accomplishment that I prou"
type textarea "x"
type textarea "I think I don't have accomplishment that I pro"
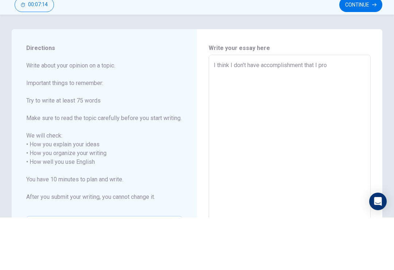
type textarea "x"
type textarea "I think I don't have accomplishment that I pr"
type textarea "x"
type textarea "I think I don't have accomplishment that I p"
type textarea "x"
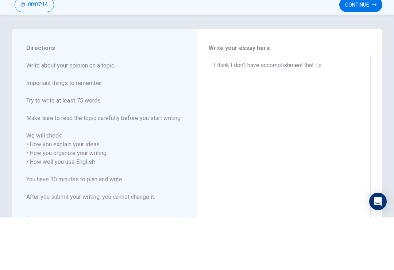
type textarea "I think I don't have accomplishment that I"
type textarea "x"
type textarea "I think I don't have accomplishment that I"
type textarea "x"
type textarea "I think I don't have accomplishment that"
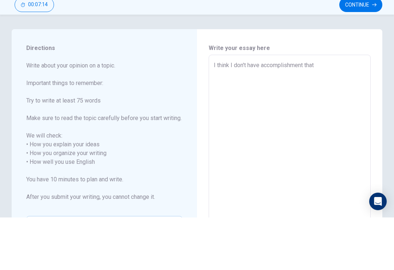
type textarea "x"
type textarea "I think I don't have accomplishment that"
type textarea "x"
type textarea "I think I don't have accomplishment tha"
type textarea "x"
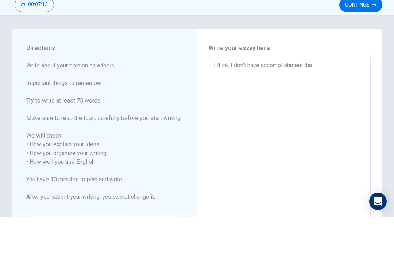
type textarea "I think I don't have accomplishment th"
type textarea "x"
type textarea "I think I don't have accomplishment t"
type textarea "x"
type textarea "I think I don't have accomplishment"
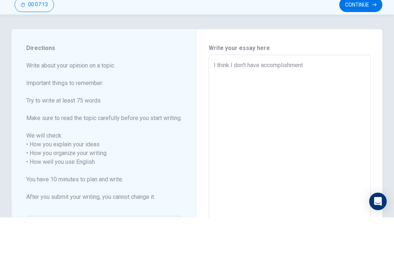
type textarea "x"
type textarea "I think I don't have accomplishment"
type textarea "x"
type textarea "I think I don't have accomplishmen"
type textarea "x"
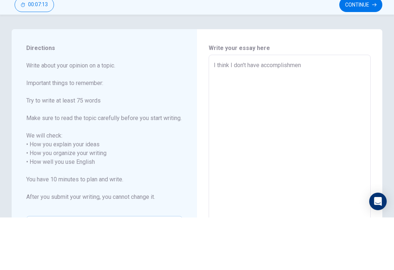
type textarea "I think I don't have"
type textarea "x"
type textarea "I think I don't"
type textarea "x"
type textarea "I think I"
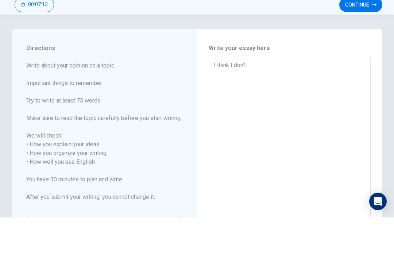
type textarea "x"
type textarea "I think"
type textarea "x"
type textarea "I"
type textarea "x"
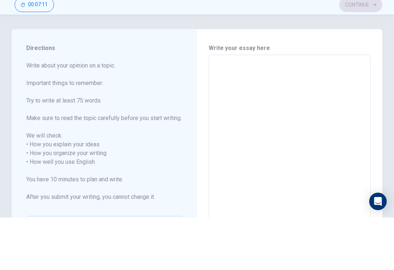
type textarea "I"
type textarea "x"
type textarea "I"
type textarea "x"
type textarea "I y"
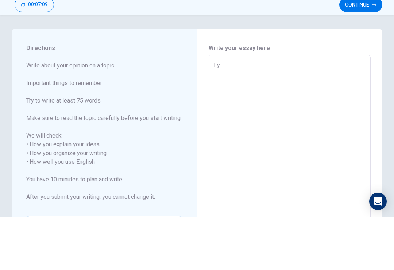
type textarea "x"
type textarea "I"
type textarea "x"
type textarea "I t"
type textarea "x"
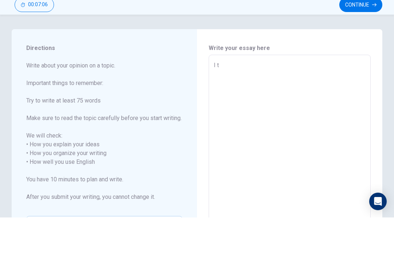
type textarea "I th"
type textarea "x"
type textarea "I thi"
type textarea "x"
type textarea "I thin"
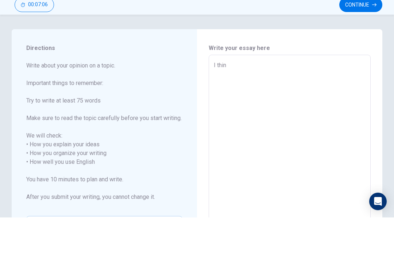
type textarea "x"
type textarea "I think"
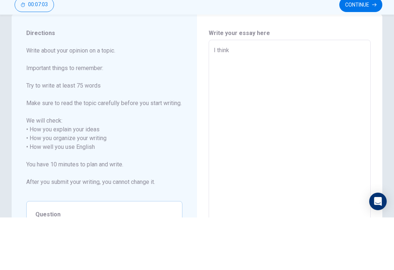
scroll to position [14, 0]
type textarea "x"
type textarea "I think"
type textarea "x"
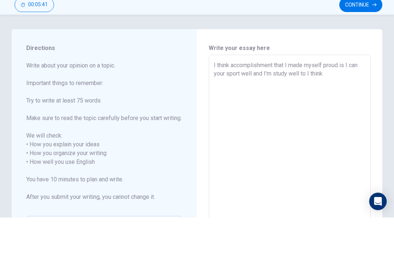
scroll to position [0, 0]
